Goal: Transaction & Acquisition: Purchase product/service

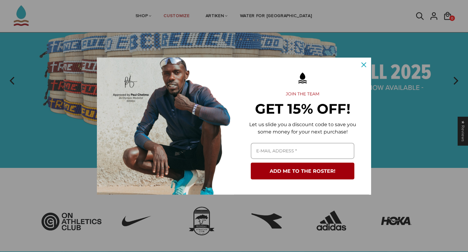
scroll to position [57, 0]
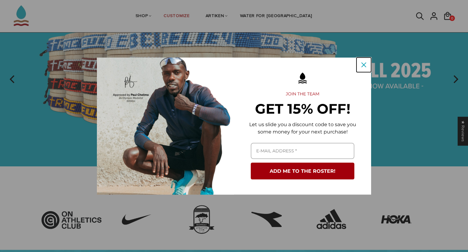
click at [360, 59] on button "Close" at bounding box center [363, 65] width 15 height 15
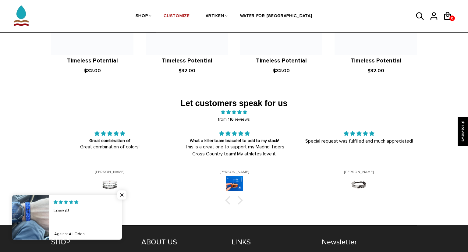
scroll to position [930, 0]
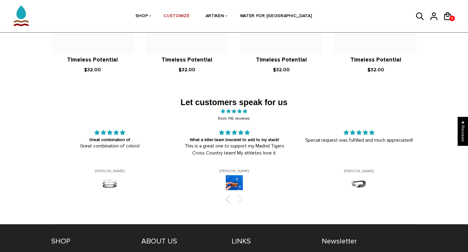
click at [239, 195] on div at bounding box center [238, 199] width 9 height 9
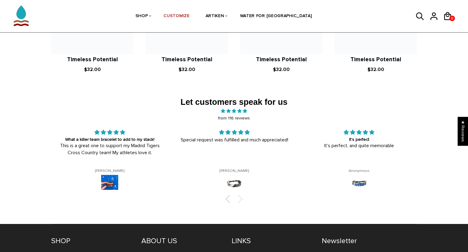
scroll to position [931, 0]
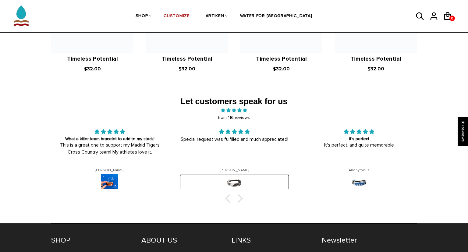
click at [236, 174] on img at bounding box center [234, 182] width 17 height 17
click at [239, 176] on img at bounding box center [234, 182] width 17 height 17
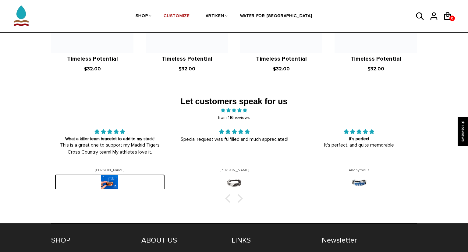
click at [109, 174] on img at bounding box center [109, 182] width 17 height 17
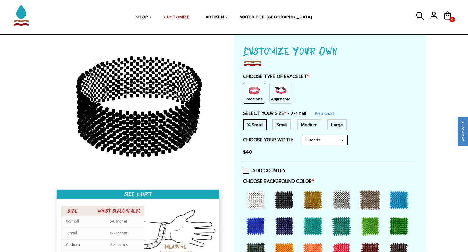
scroll to position [38, 0]
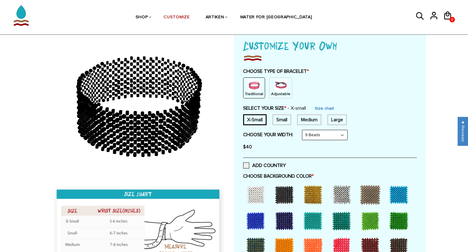
click at [276, 87] on img at bounding box center [281, 85] width 12 height 12
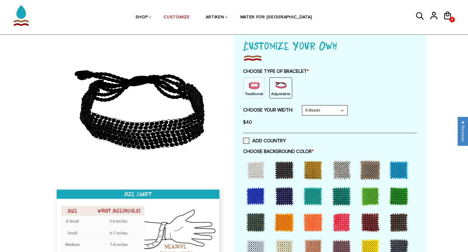
click at [259, 189] on div at bounding box center [255, 196] width 24 height 24
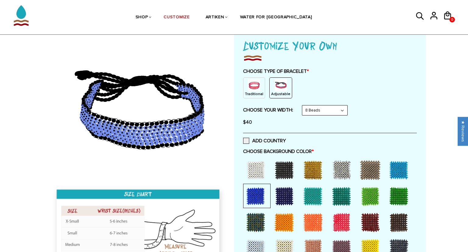
click at [385, 169] on div at bounding box center [371, 170] width 27 height 24
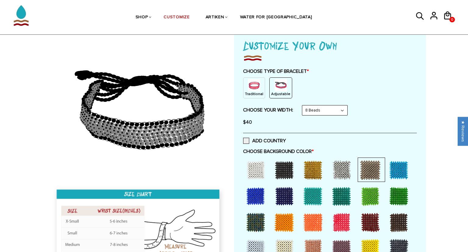
click at [399, 168] on div at bounding box center [399, 170] width 24 height 24
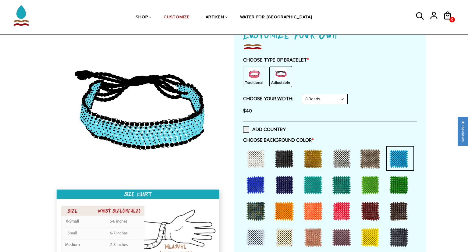
scroll to position [51, 0]
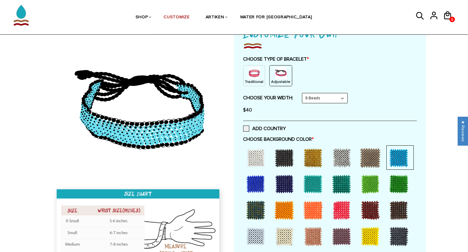
click at [313, 186] on div at bounding box center [313, 184] width 24 height 24
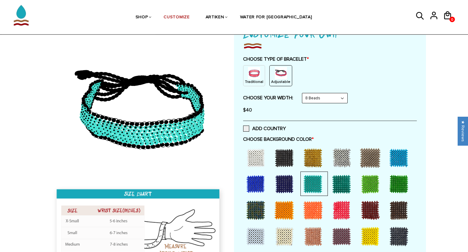
click at [344, 186] on div at bounding box center [341, 184] width 24 height 24
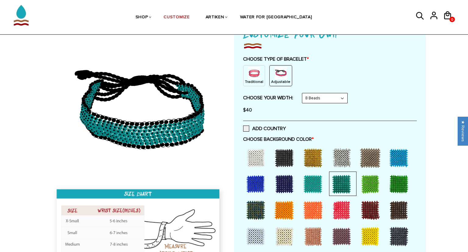
click at [258, 184] on div at bounding box center [255, 184] width 24 height 24
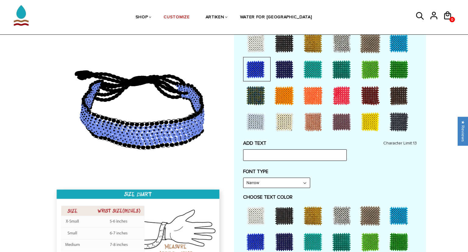
scroll to position [165, 0]
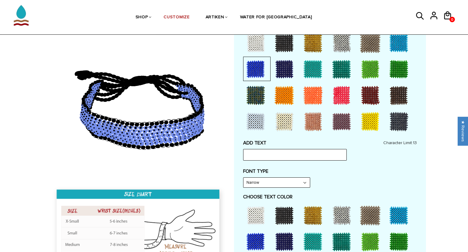
click at [254, 217] on div at bounding box center [255, 215] width 24 height 24
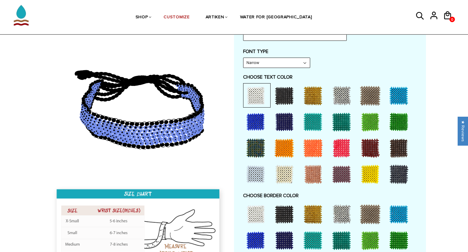
scroll to position [285, 0]
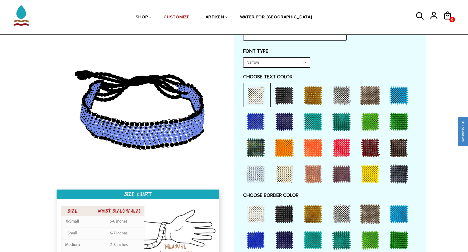
click at [280, 216] on div at bounding box center [284, 214] width 24 height 24
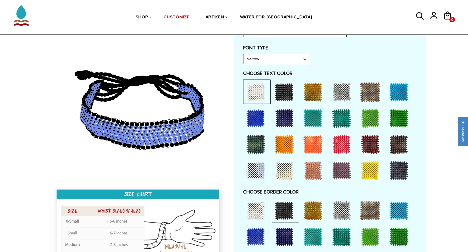
scroll to position [290, 0]
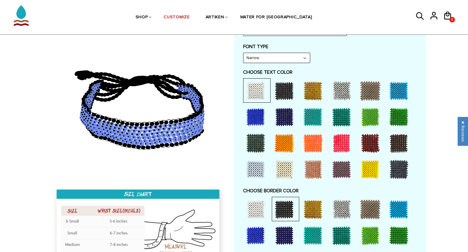
click at [259, 115] on div at bounding box center [255, 117] width 24 height 24
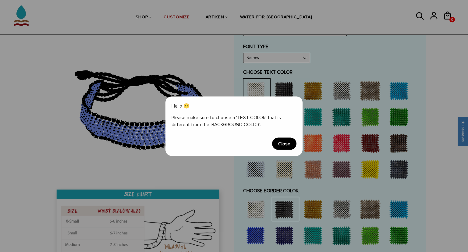
click at [285, 144] on span "Close" at bounding box center [284, 143] width 24 height 12
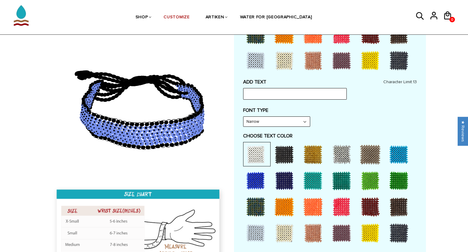
scroll to position [226, 0]
click at [289, 96] on input "text" at bounding box center [295, 94] width 104 height 12
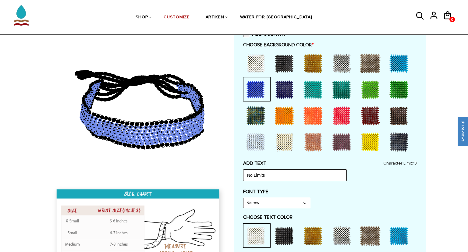
scroll to position [144, 0]
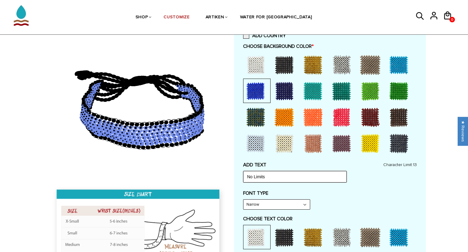
type input "No Limits"
click at [255, 70] on div at bounding box center [255, 65] width 24 height 24
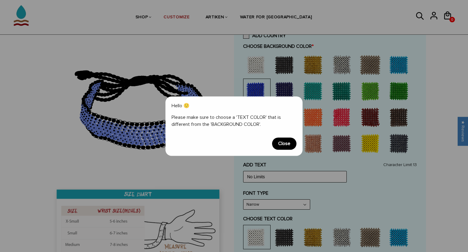
click at [283, 141] on span "Close" at bounding box center [284, 143] width 24 height 12
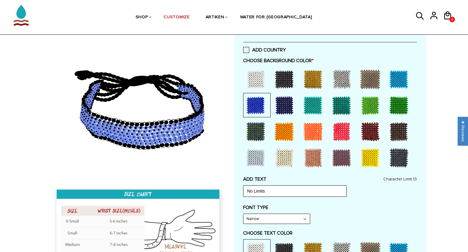
scroll to position [141, 0]
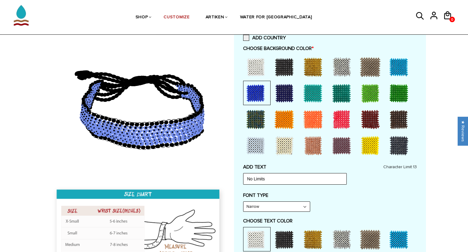
click at [345, 240] on div at bounding box center [341, 239] width 24 height 24
click at [261, 73] on div at bounding box center [255, 67] width 24 height 24
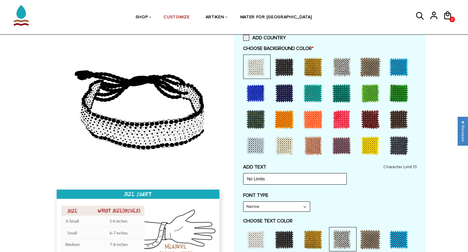
click at [253, 141] on div at bounding box center [255, 145] width 24 height 24
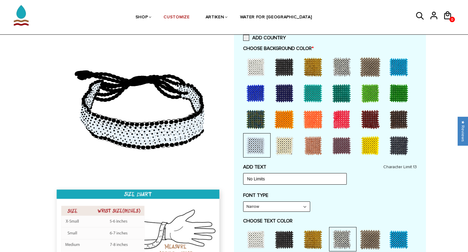
click at [291, 139] on div at bounding box center [284, 145] width 24 height 24
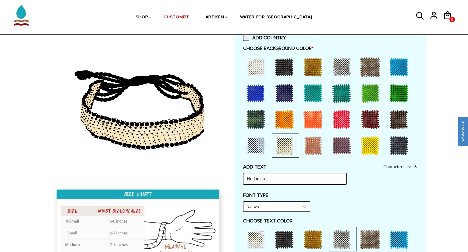
click at [259, 139] on div at bounding box center [255, 145] width 24 height 24
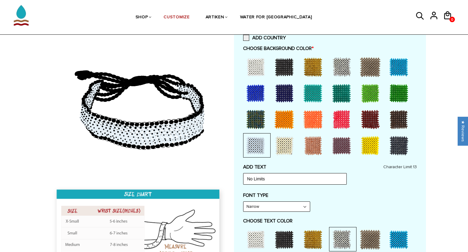
click at [254, 70] on div at bounding box center [255, 67] width 24 height 24
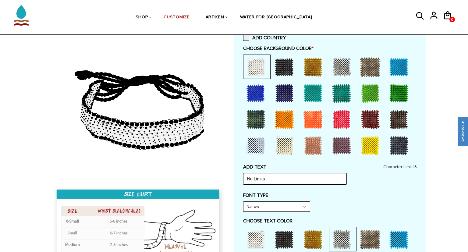
click at [253, 146] on div at bounding box center [255, 145] width 24 height 24
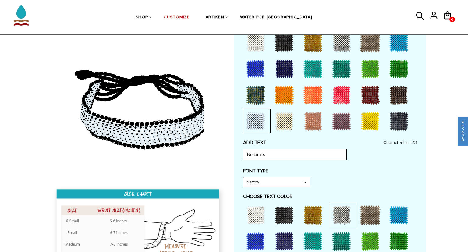
scroll to position [168, 0]
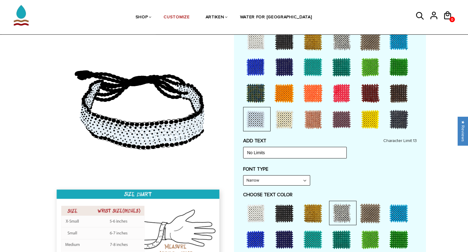
click at [252, 239] on div at bounding box center [255, 239] width 24 height 24
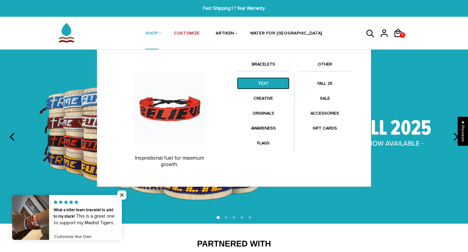
click at [261, 86] on link "TEXT" at bounding box center [263, 83] width 52 height 12
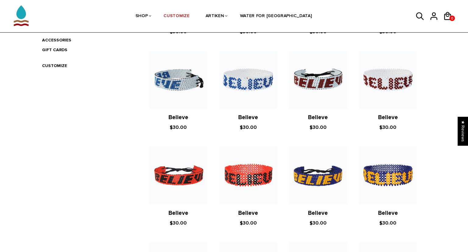
scroll to position [213, 0]
